Goal: Navigation & Orientation: Find specific page/section

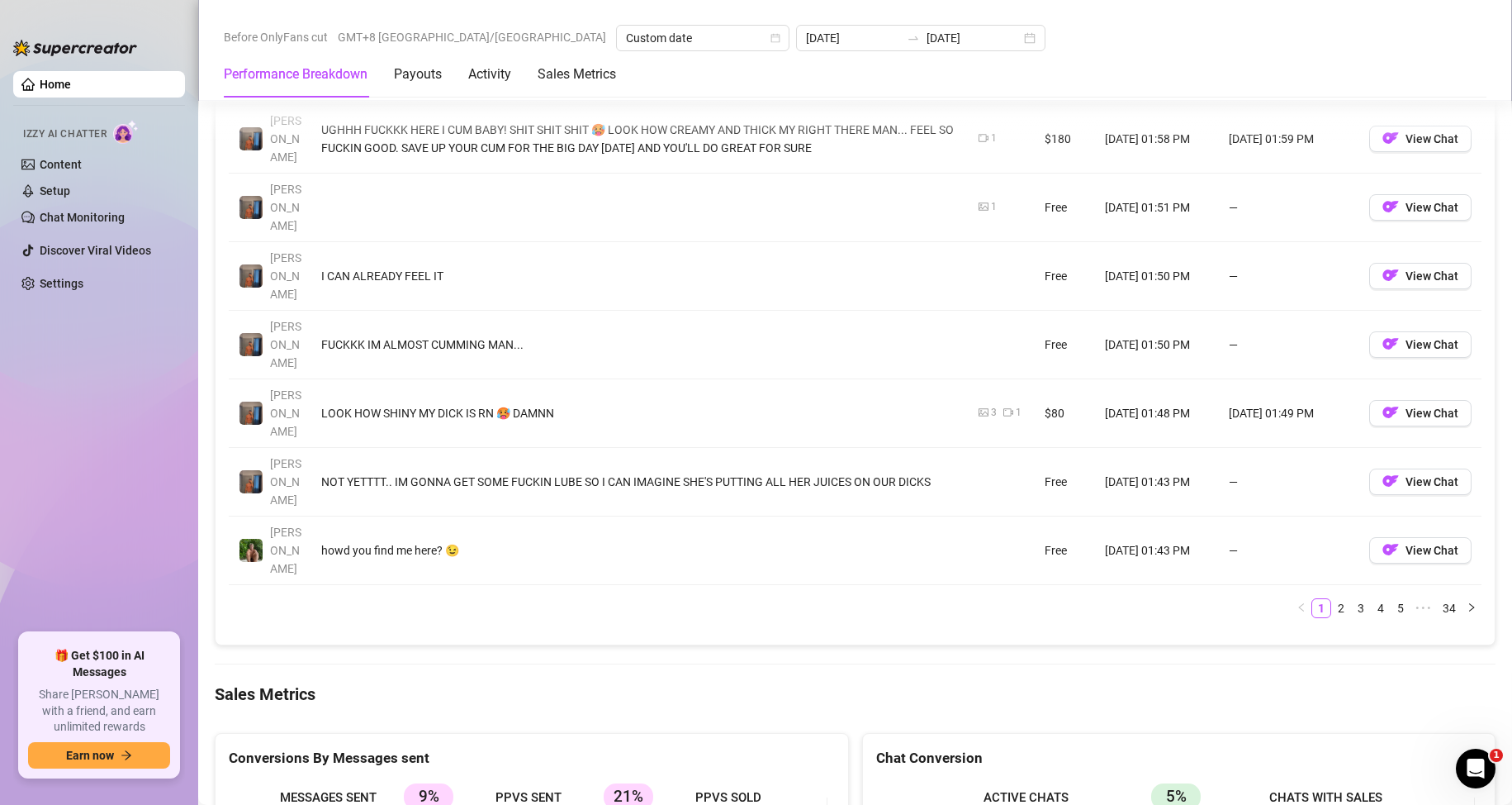
scroll to position [1916, 0]
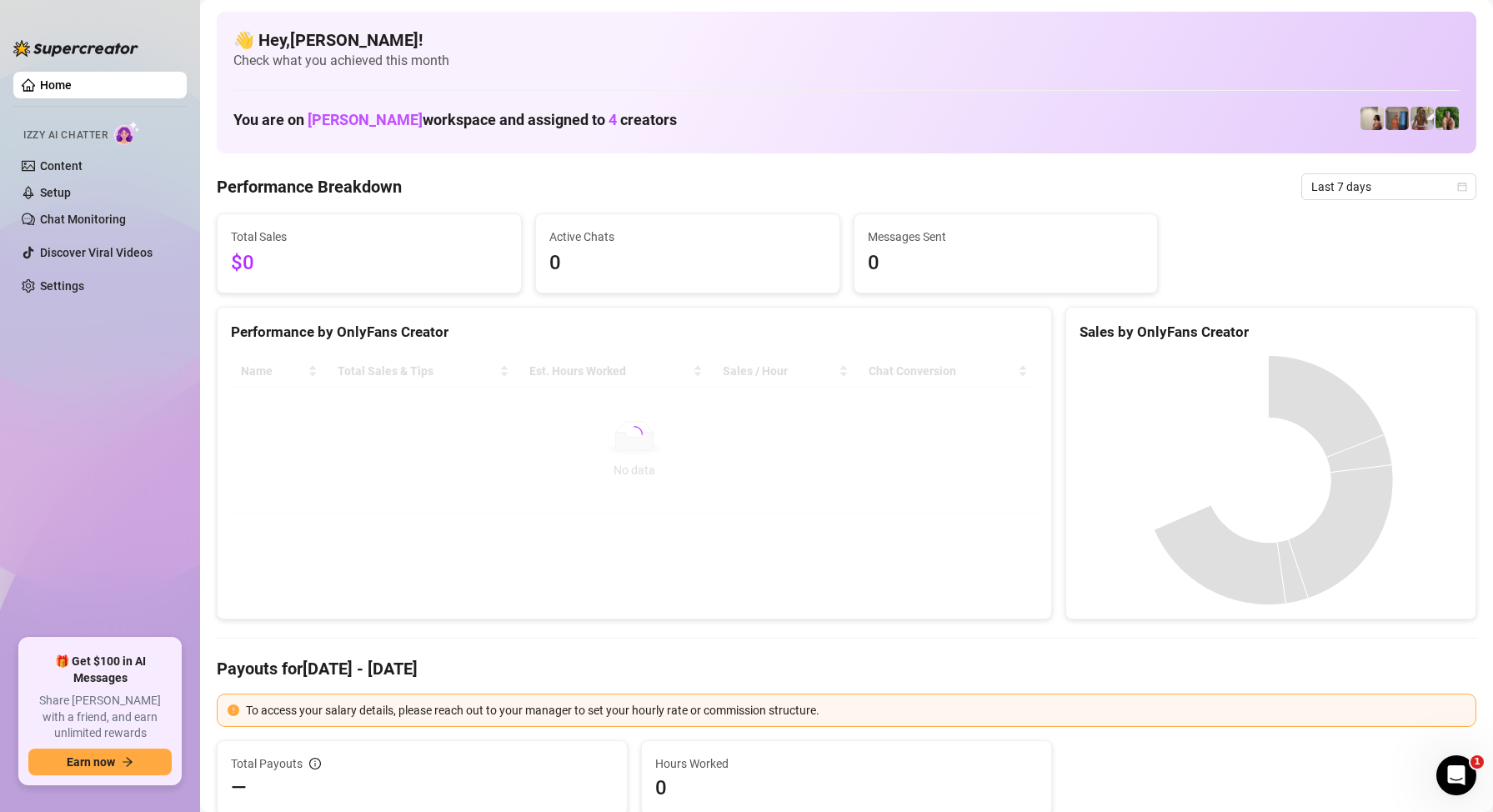
click at [650, 489] on div at bounding box center [634, 434] width 806 height 158
